Goal: Task Accomplishment & Management: Manage account settings

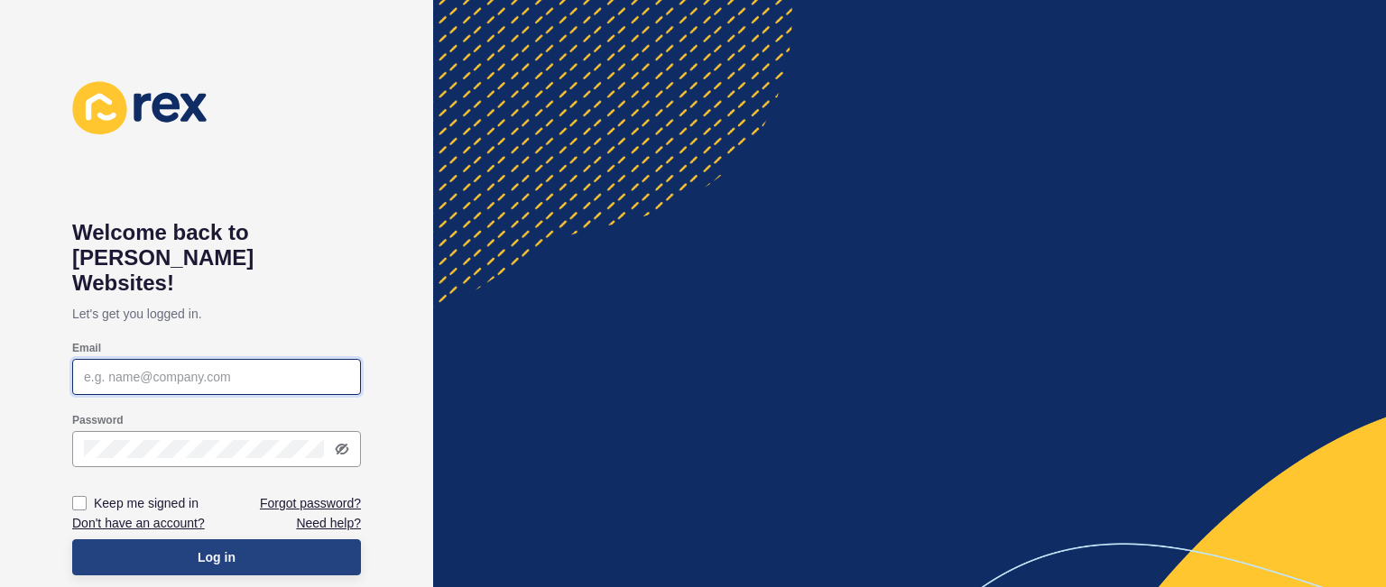
type input "[PERSON_NAME][EMAIL_ADDRESS][DOMAIN_NAME]"
click at [242, 539] on button "Log in" at bounding box center [216, 557] width 289 height 36
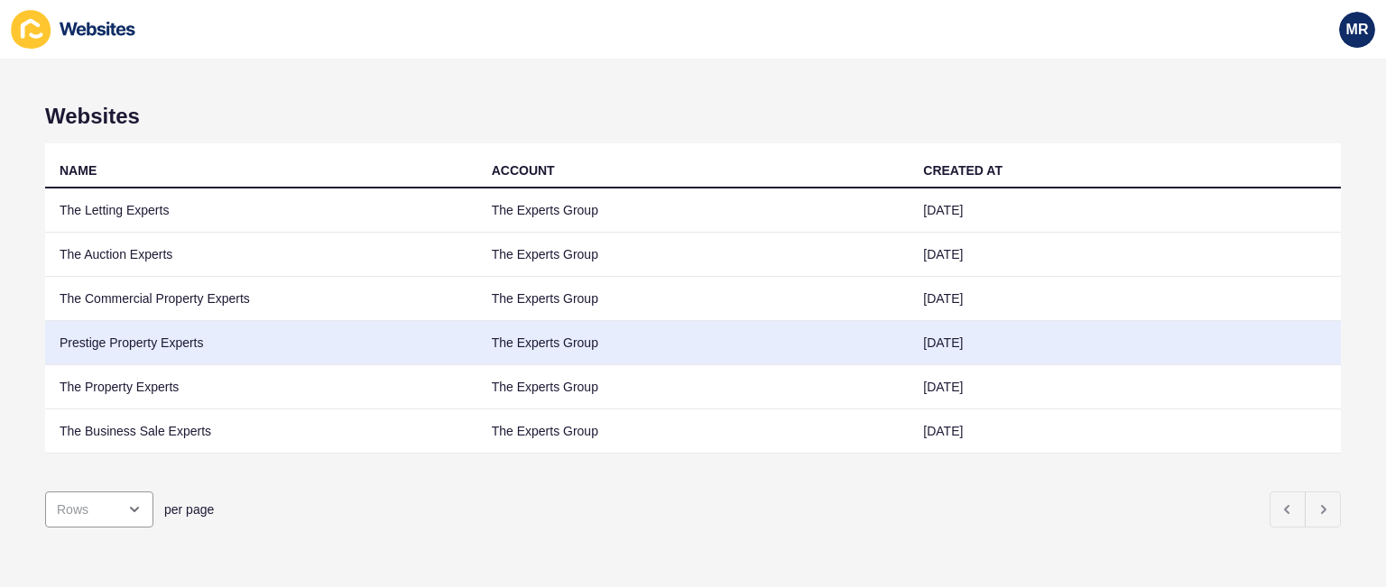
click at [354, 342] on td "Prestige Property Experts" at bounding box center [261, 343] width 432 height 44
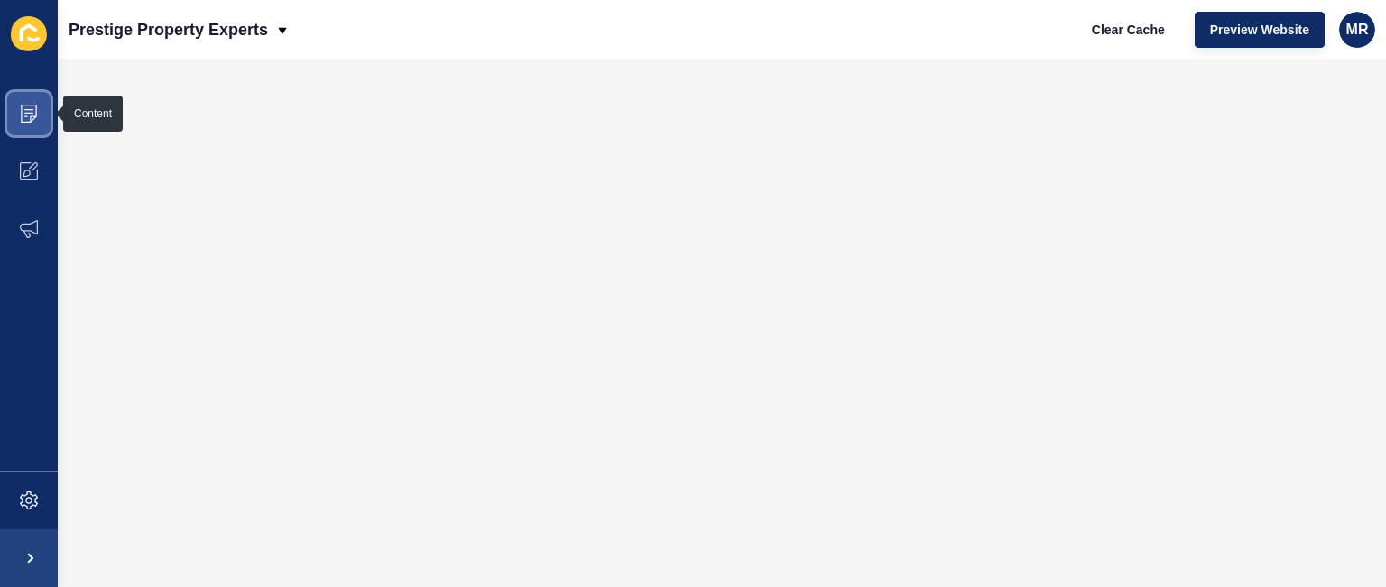
click at [47, 123] on span at bounding box center [29, 114] width 58 height 58
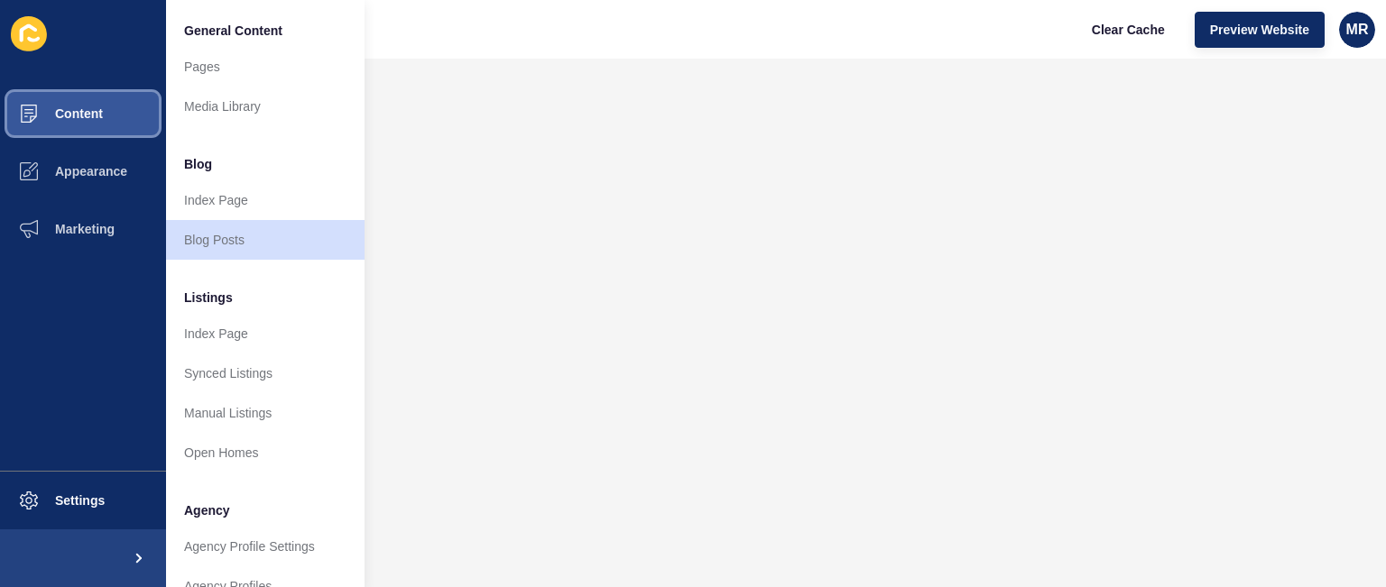
scroll to position [483, 0]
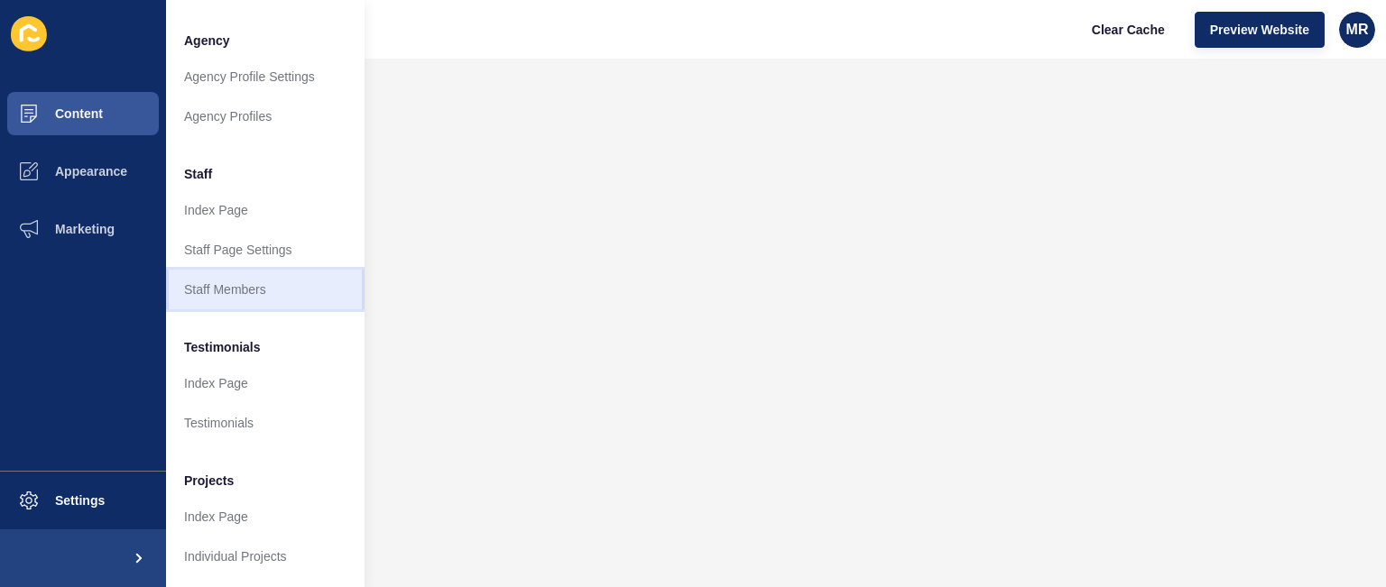
click at [262, 273] on link "Staff Members" at bounding box center [265, 290] width 198 height 40
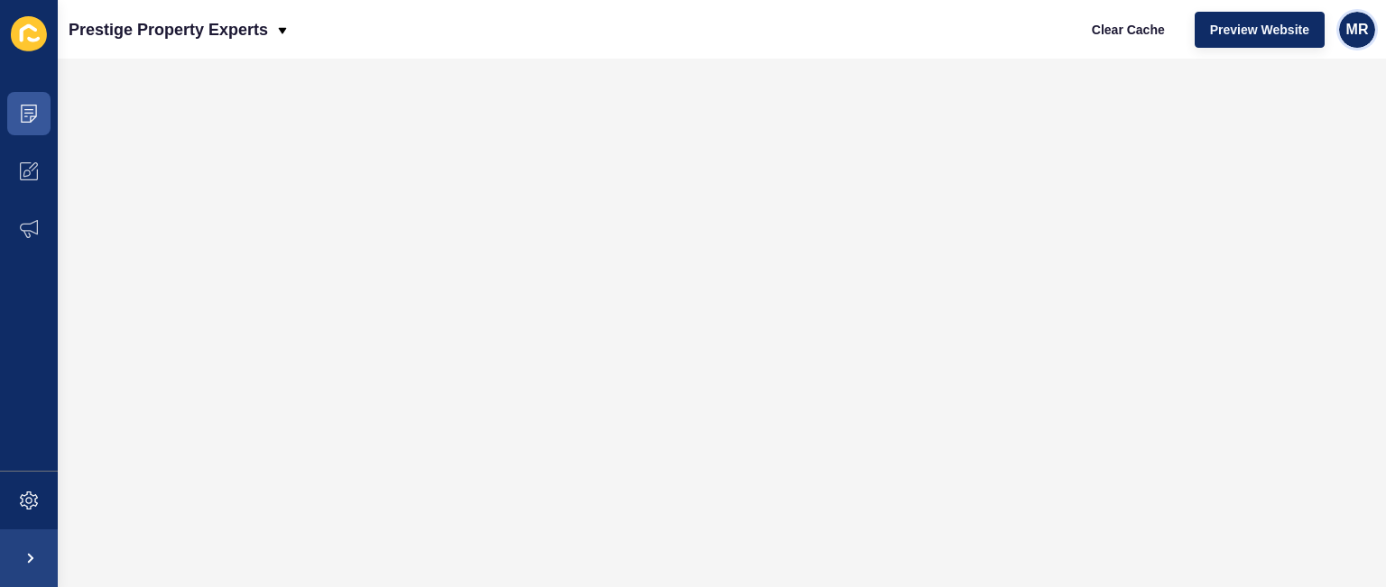
click at [1362, 31] on span "MR" at bounding box center [1357, 30] width 23 height 18
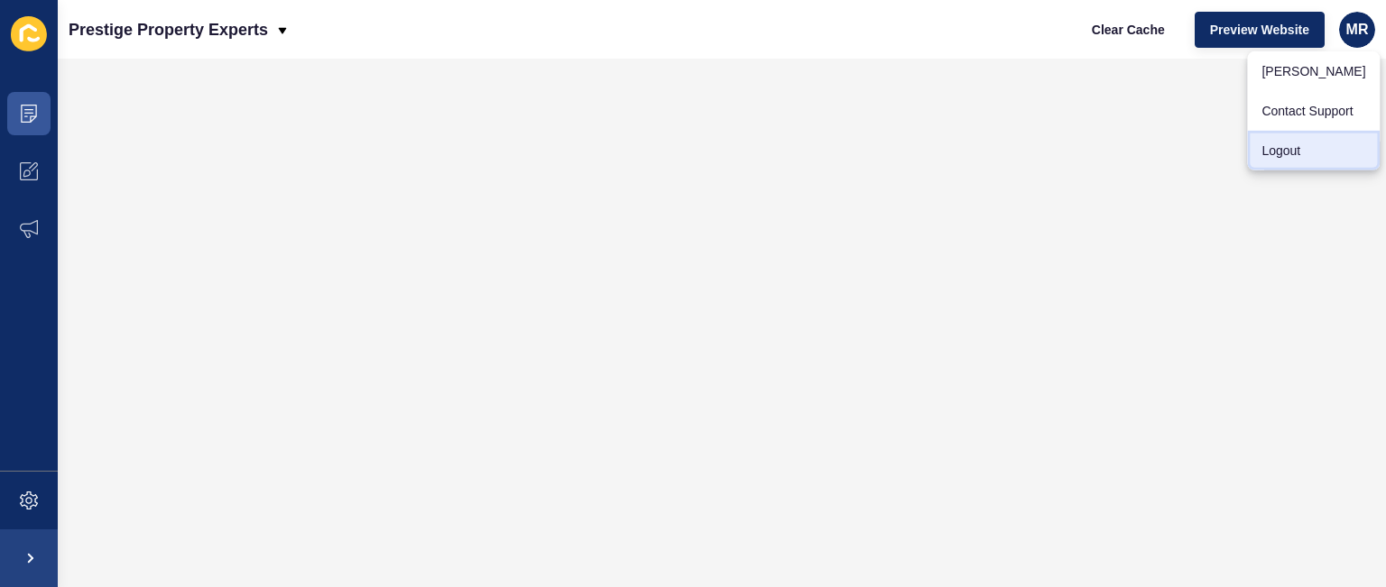
click at [1294, 141] on link "Logout" at bounding box center [1313, 151] width 133 height 40
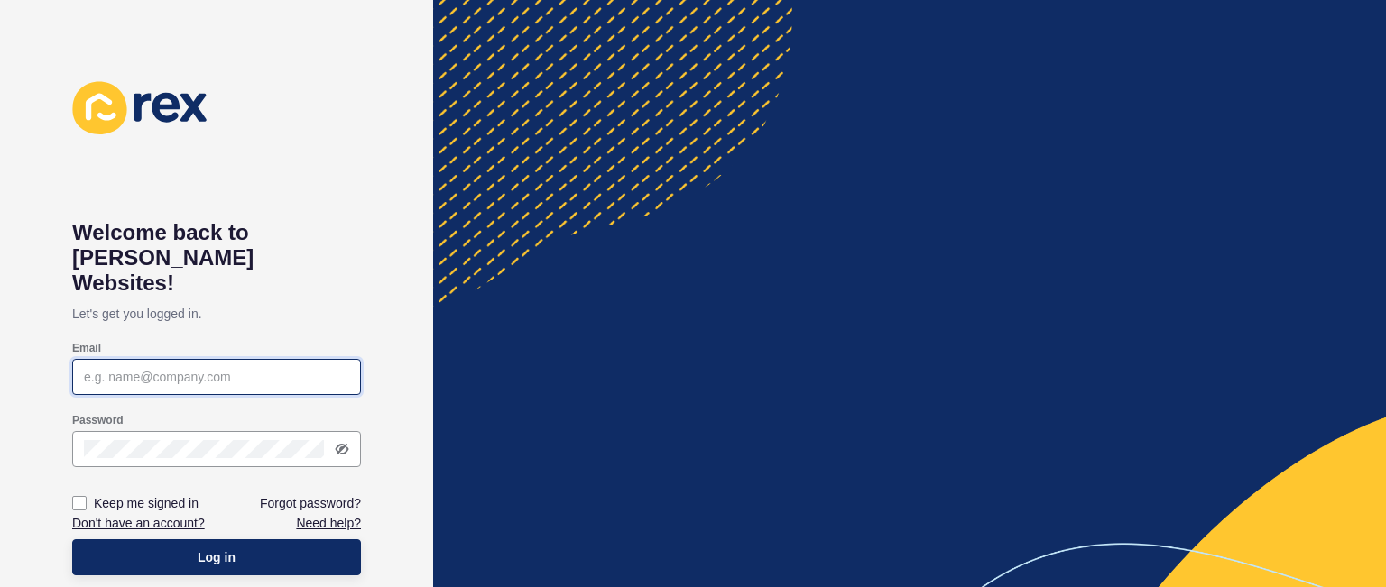
type input "[PERSON_NAME][EMAIL_ADDRESS][DOMAIN_NAME]"
